Goal: Information Seeking & Learning: Learn about a topic

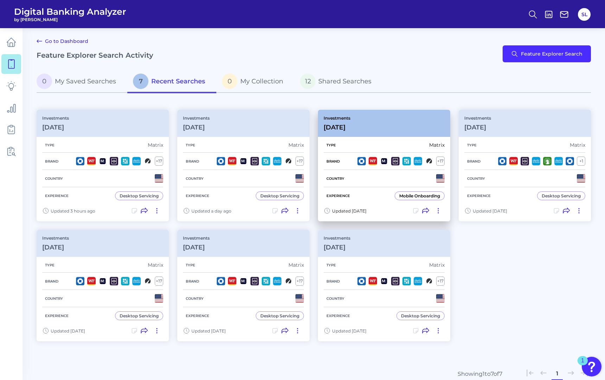
click at [413, 195] on div "Mobile Onboarding" at bounding box center [419, 195] width 41 height 5
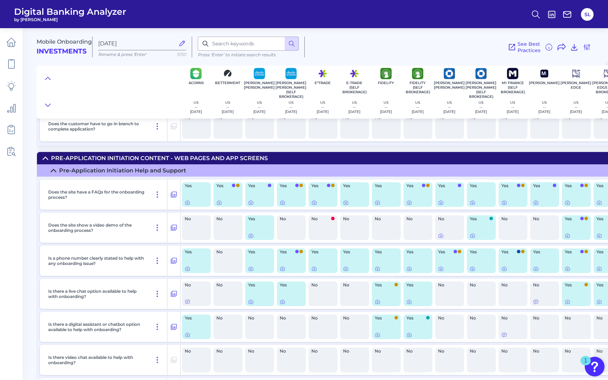
scroll to position [283, 0]
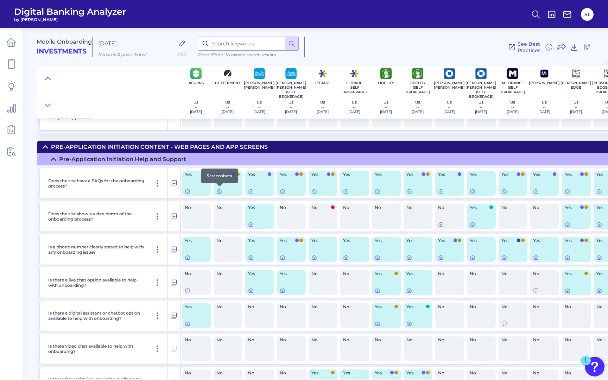
click at [218, 191] on icon at bounding box center [219, 191] width 6 height 6
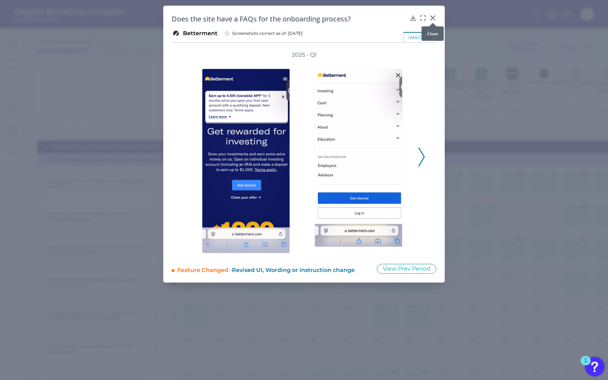
click at [433, 17] on icon at bounding box center [432, 17] width 7 height 7
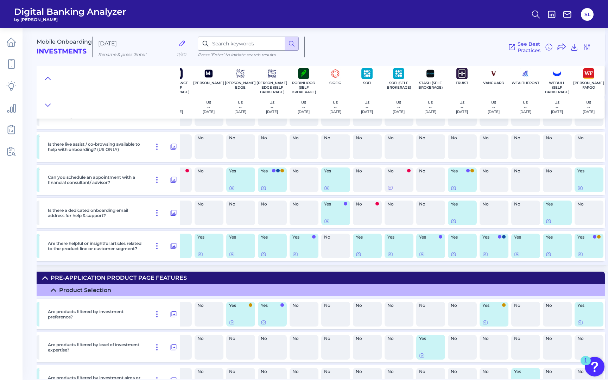
scroll to position [520, 338]
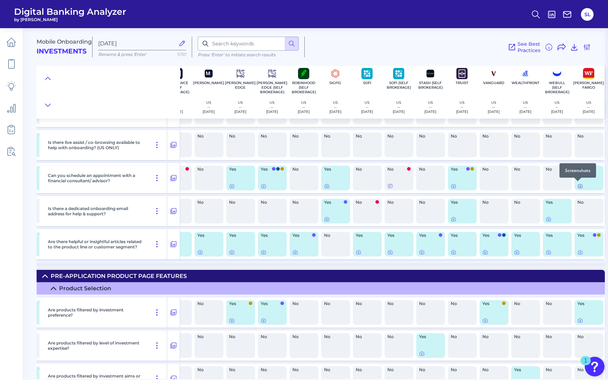
click at [577, 185] on icon at bounding box center [580, 186] width 6 height 6
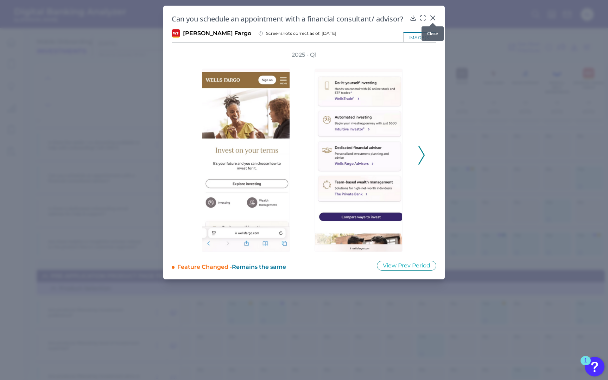
click at [432, 17] on icon at bounding box center [432, 18] width 4 height 4
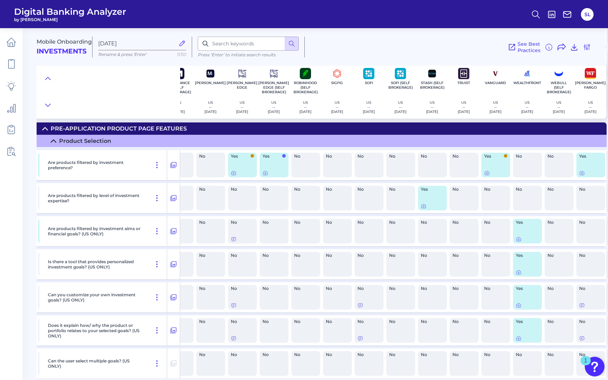
scroll to position [669, 334]
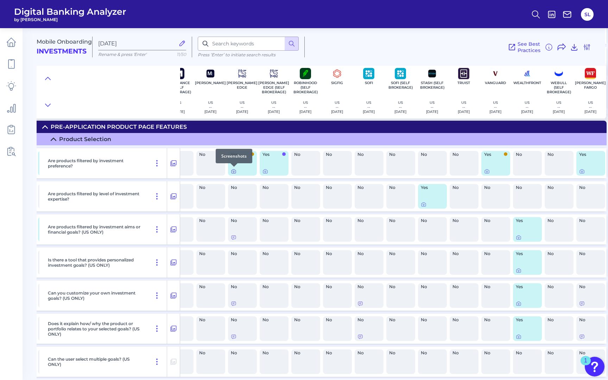
click at [234, 171] on icon at bounding box center [234, 171] width 6 height 6
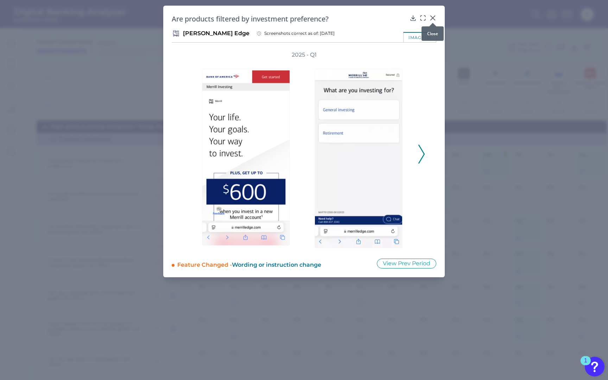
click at [432, 15] on icon at bounding box center [432, 17] width 7 height 7
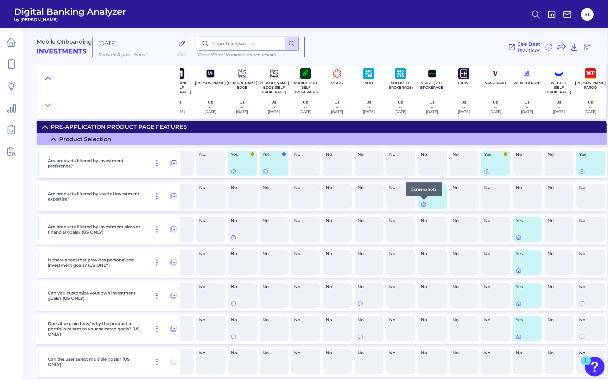
click at [423, 204] on icon at bounding box center [423, 204] width 6 height 6
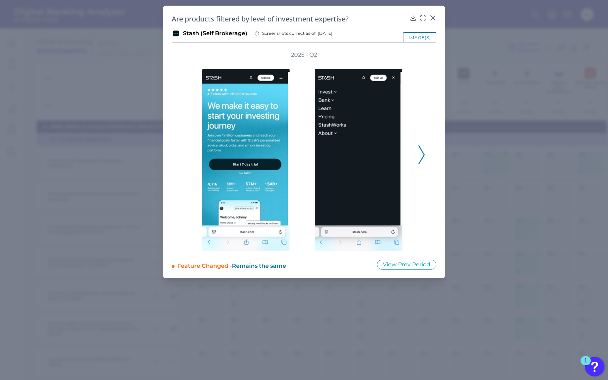
click at [432, 18] on icon at bounding box center [432, 18] width 4 height 4
